Goal: Check status: Check status

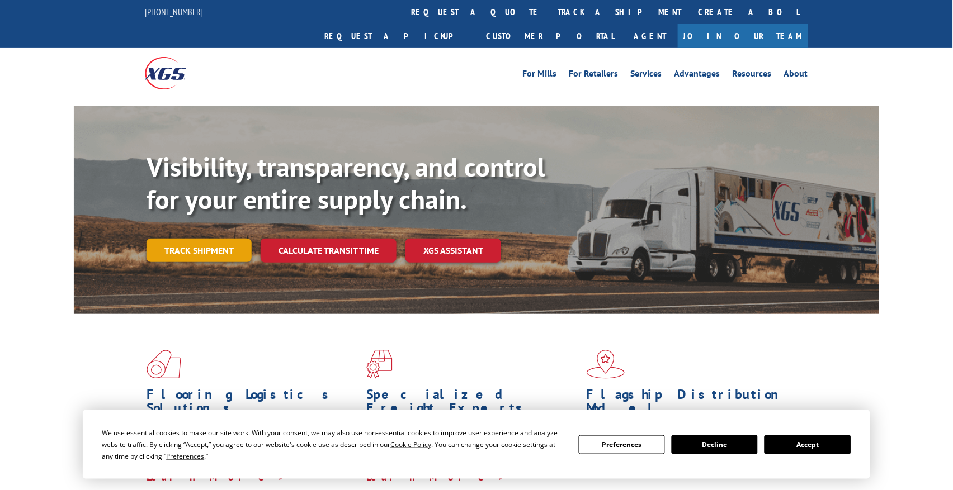
click at [225, 239] on link "Track shipment" at bounding box center [199, 250] width 105 height 23
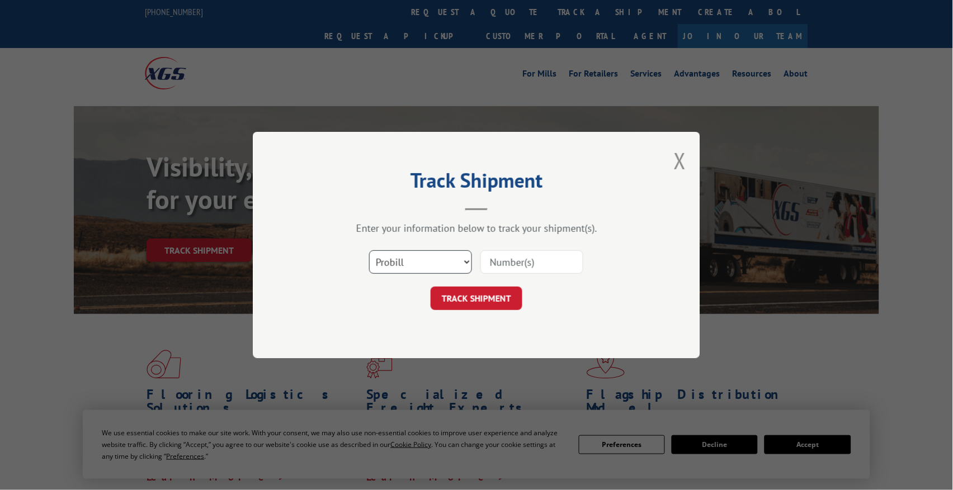
click at [460, 262] on select "Select category... Probill BOL PO" at bounding box center [420, 262] width 103 height 23
click at [523, 259] on input at bounding box center [531, 262] width 103 height 23
type input "258284"
click at [478, 301] on button "TRACK SHIPMENT" at bounding box center [477, 298] width 92 height 23
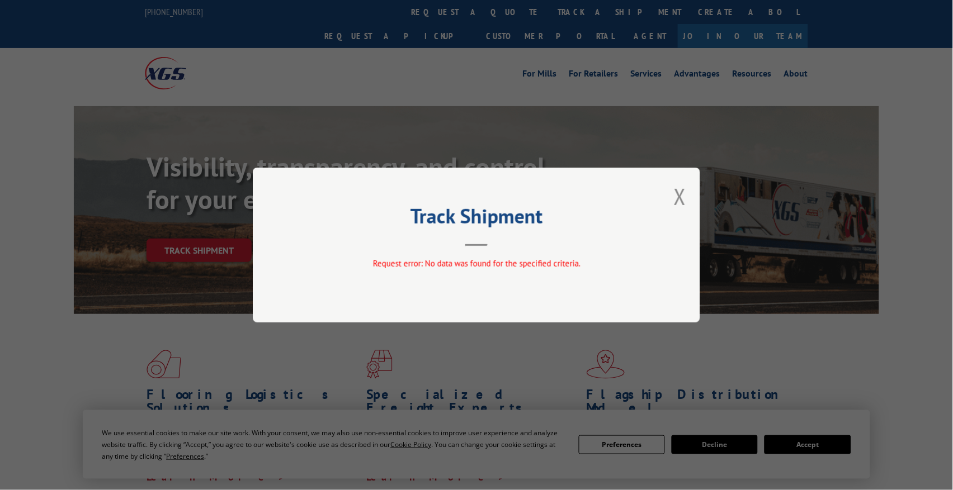
drag, startPoint x: 679, startPoint y: 192, endPoint x: 130, endPoint y: 343, distance: 570.1
click at [679, 192] on button "Close modal" at bounding box center [680, 197] width 12 height 30
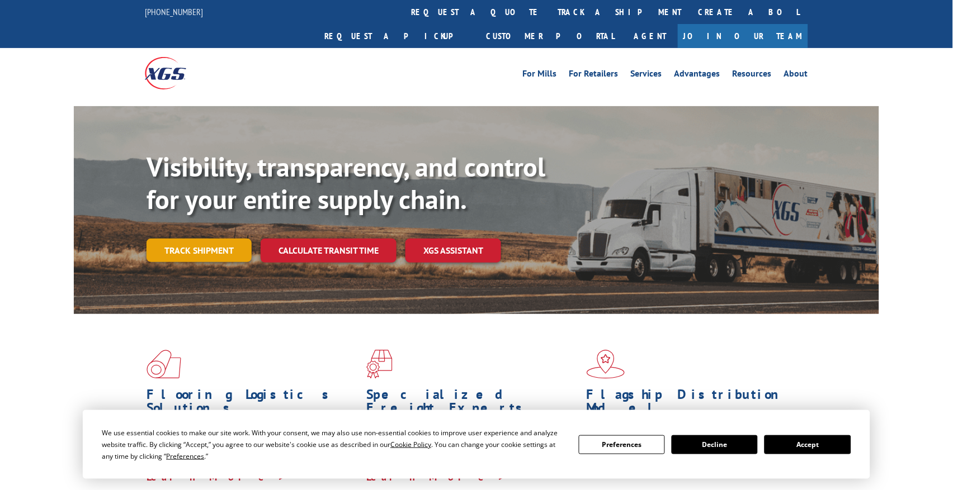
click at [182, 239] on link "Track shipment" at bounding box center [199, 250] width 105 height 23
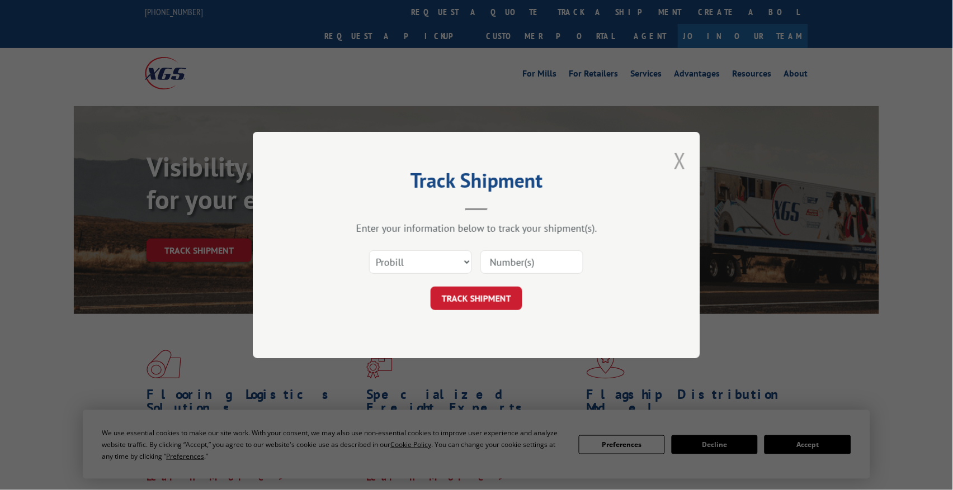
click at [678, 160] on button "Close modal" at bounding box center [680, 161] width 12 height 30
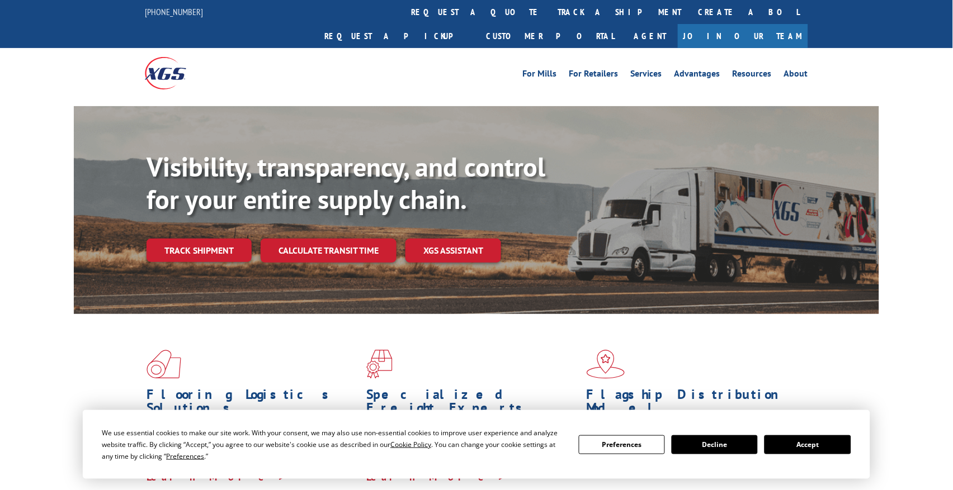
click at [827, 444] on button "Accept" at bounding box center [807, 445] width 86 height 19
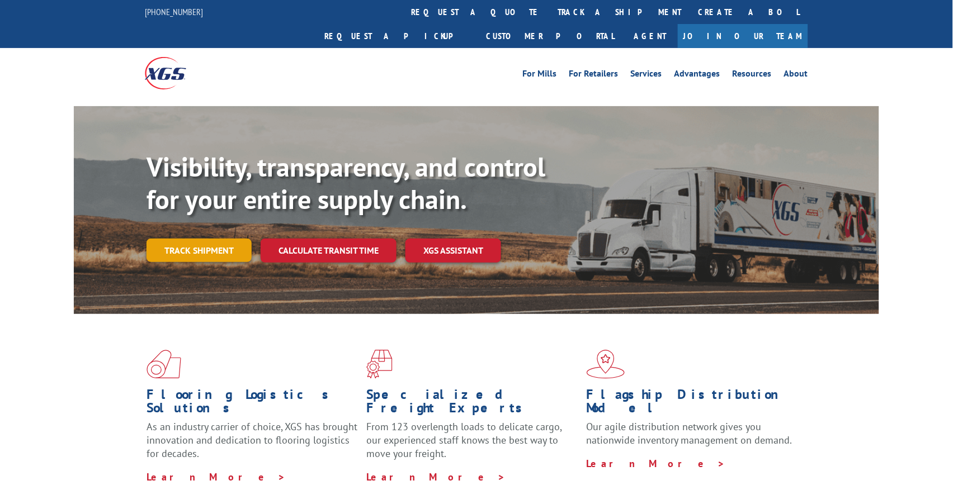
click at [198, 239] on link "Track shipment" at bounding box center [199, 250] width 105 height 23
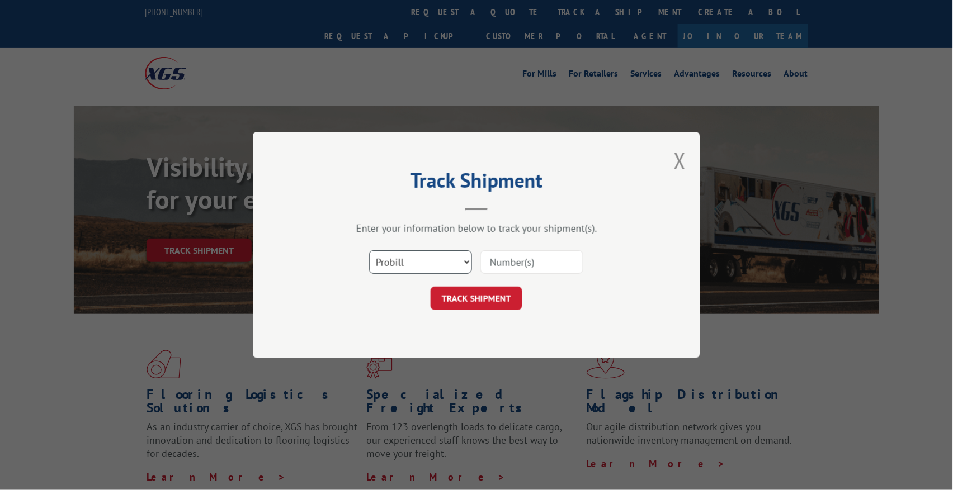
click at [459, 262] on select "Select category... Probill BOL PO" at bounding box center [420, 262] width 103 height 23
select select "bol"
click at [369, 251] on select "Select category... Probill BOL PO" at bounding box center [420, 262] width 103 height 23
click at [504, 260] on input at bounding box center [531, 262] width 103 height 23
type input "258284"
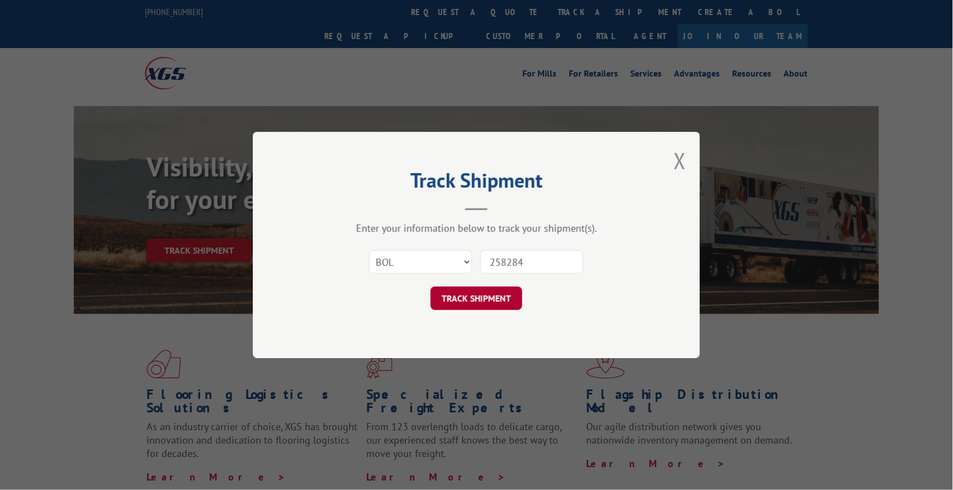
click at [504, 299] on button "TRACK SHIPMENT" at bounding box center [477, 298] width 92 height 23
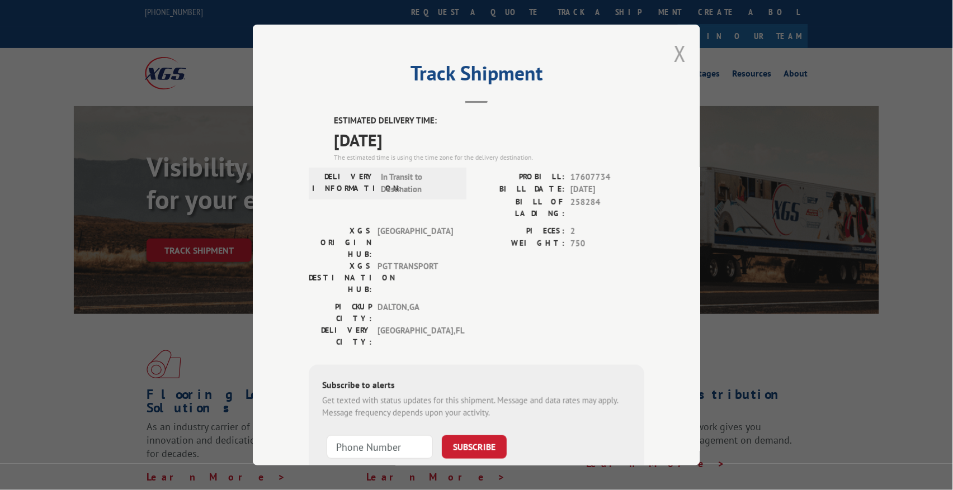
click at [678, 51] on button "Close modal" at bounding box center [680, 54] width 12 height 30
